Goal: Check status: Check status

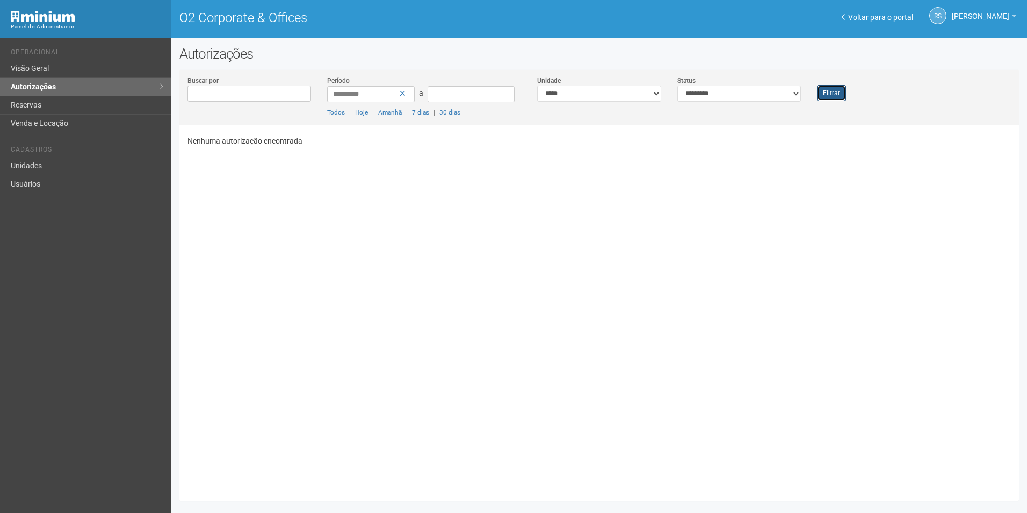
click at [835, 94] on button "Filtrar" at bounding box center [831, 93] width 29 height 16
click at [821, 96] on button "Filtrar" at bounding box center [831, 93] width 29 height 16
click at [832, 94] on button "Filtrar" at bounding box center [831, 93] width 29 height 16
click at [834, 87] on button "Filtrar" at bounding box center [831, 93] width 29 height 16
click at [840, 100] on button "Filtrar" at bounding box center [831, 93] width 29 height 16
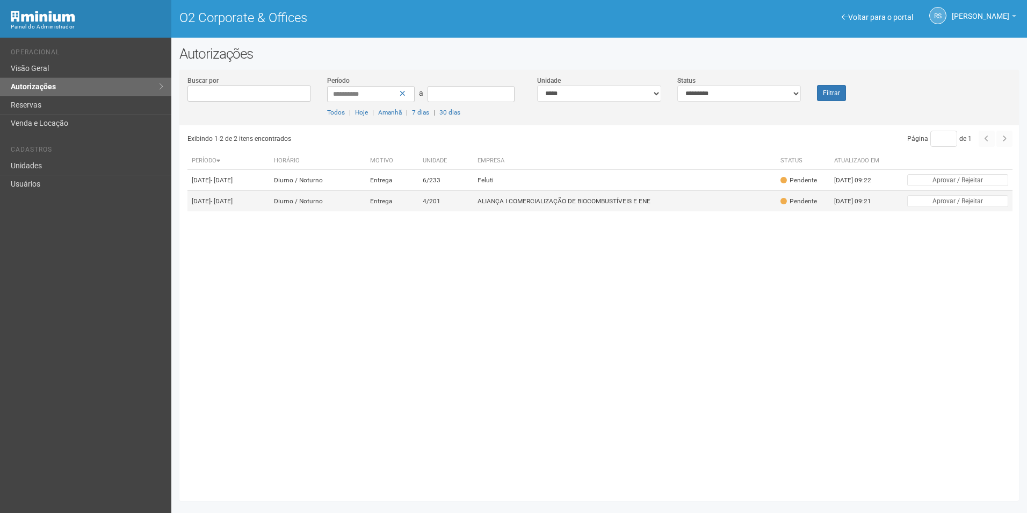
click at [535, 212] on td "ALIANÇA I COMERCIALIZAÇÃO DE BIOCOMBUSTÍVEIS E ENE" at bounding box center [624, 201] width 303 height 21
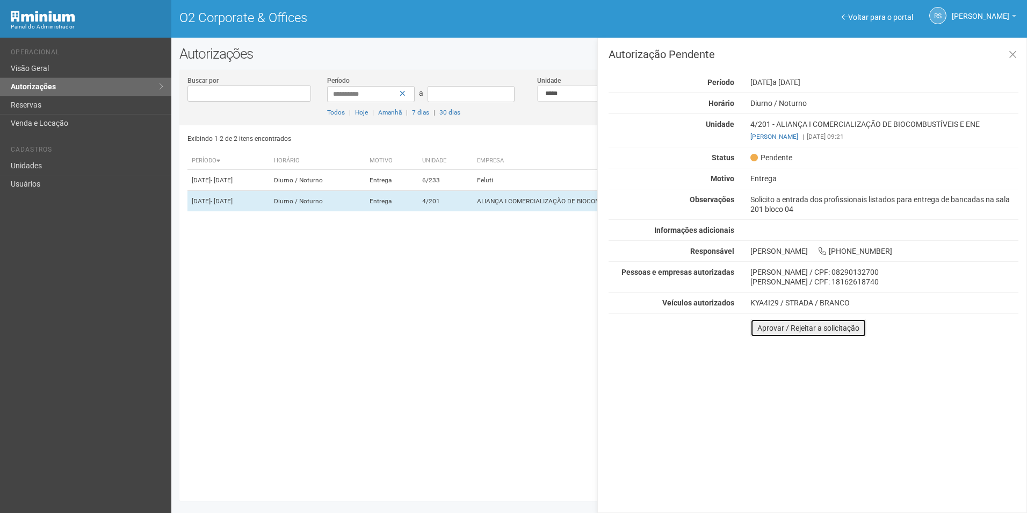
click at [760, 335] on button "Aprovar / Rejeitar a solicitação" at bounding box center [809, 328] width 116 height 18
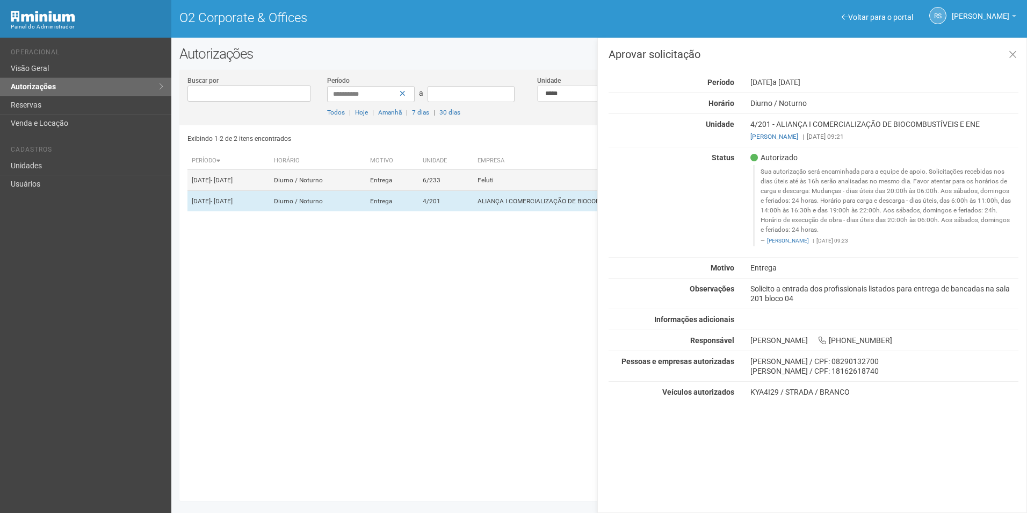
click at [508, 183] on td "Feluti" at bounding box center [624, 180] width 303 height 21
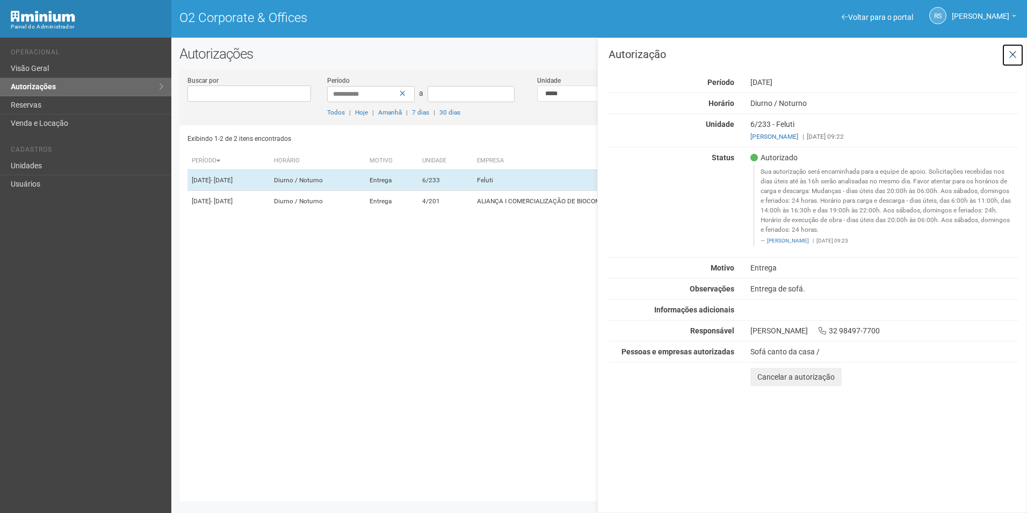
drag, startPoint x: 1011, startPoint y: 53, endPoint x: 977, endPoint y: 57, distance: 34.1
click at [1011, 53] on icon at bounding box center [1013, 54] width 8 height 11
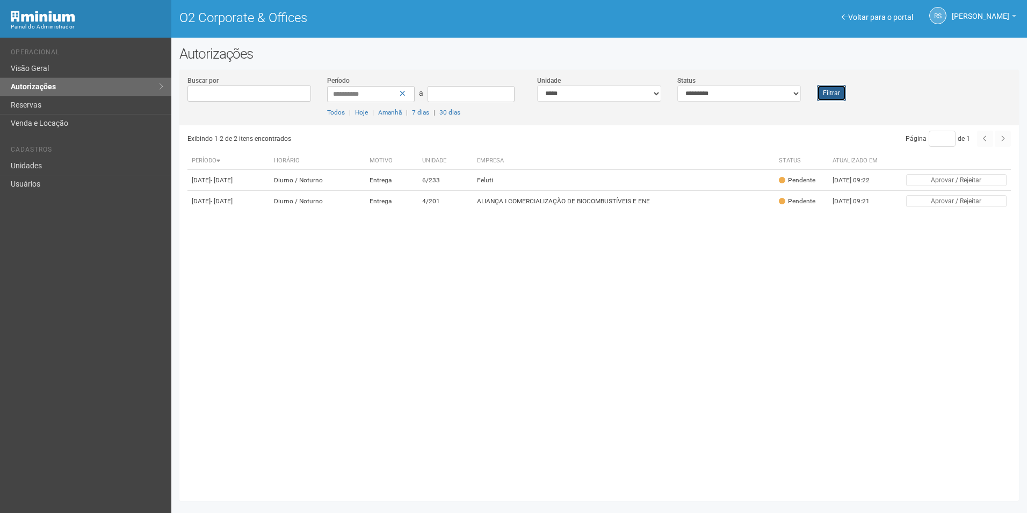
click at [824, 97] on button "Filtrar" at bounding box center [831, 93] width 29 height 16
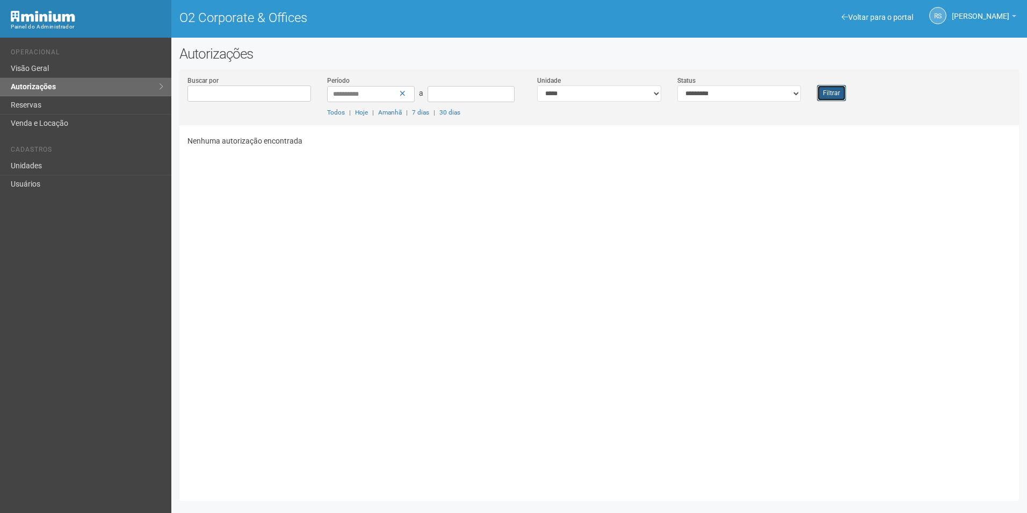
click at [831, 97] on button "Filtrar" at bounding box center [831, 93] width 29 height 16
click at [826, 83] on div "Filtrar" at bounding box center [844, 88] width 70 height 26
click at [825, 95] on button "Filtrar" at bounding box center [831, 93] width 29 height 16
